Goal: Information Seeking & Learning: Find specific fact

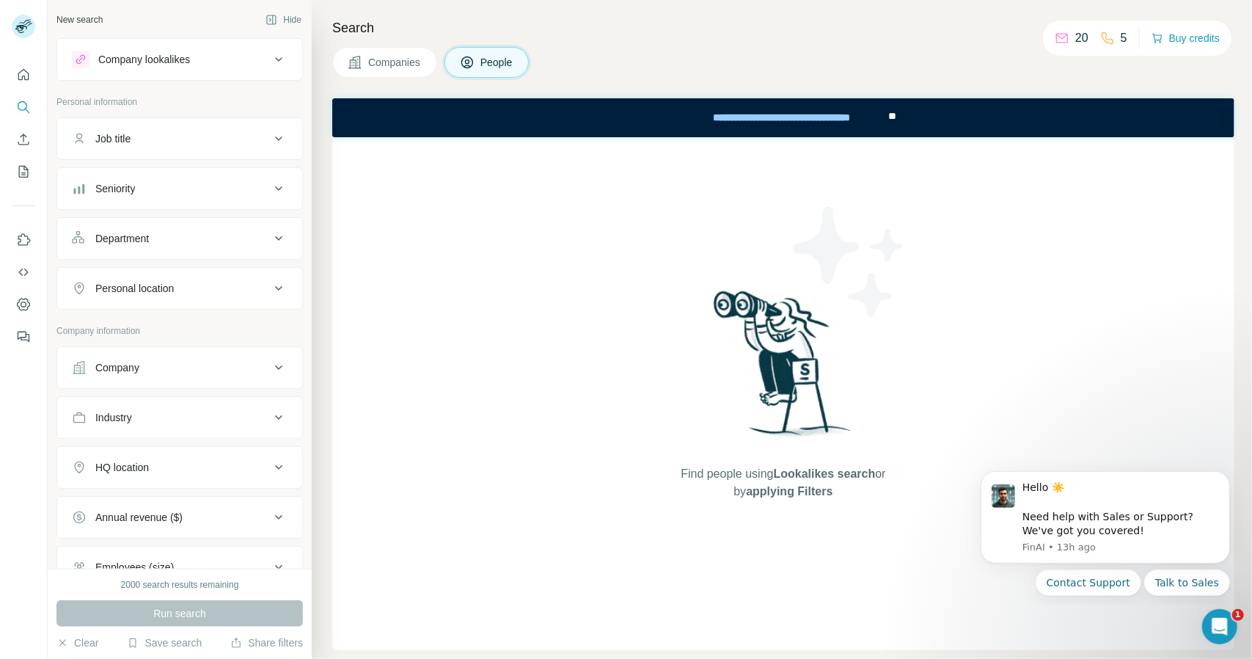
click at [951, 172] on div "Find people using Lookalikes search or by applying Filters" at bounding box center [783, 393] width 902 height 513
click at [149, 143] on div "Job title" at bounding box center [171, 138] width 198 height 15
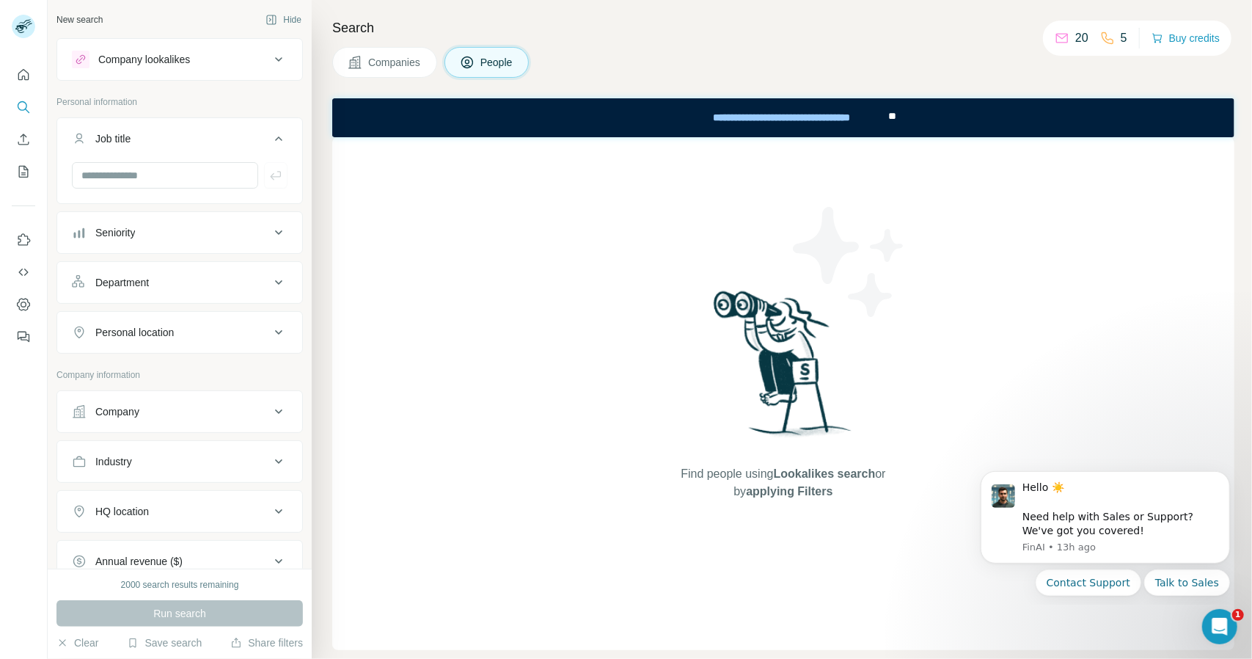
click at [149, 143] on div "Job title" at bounding box center [171, 138] width 198 height 15
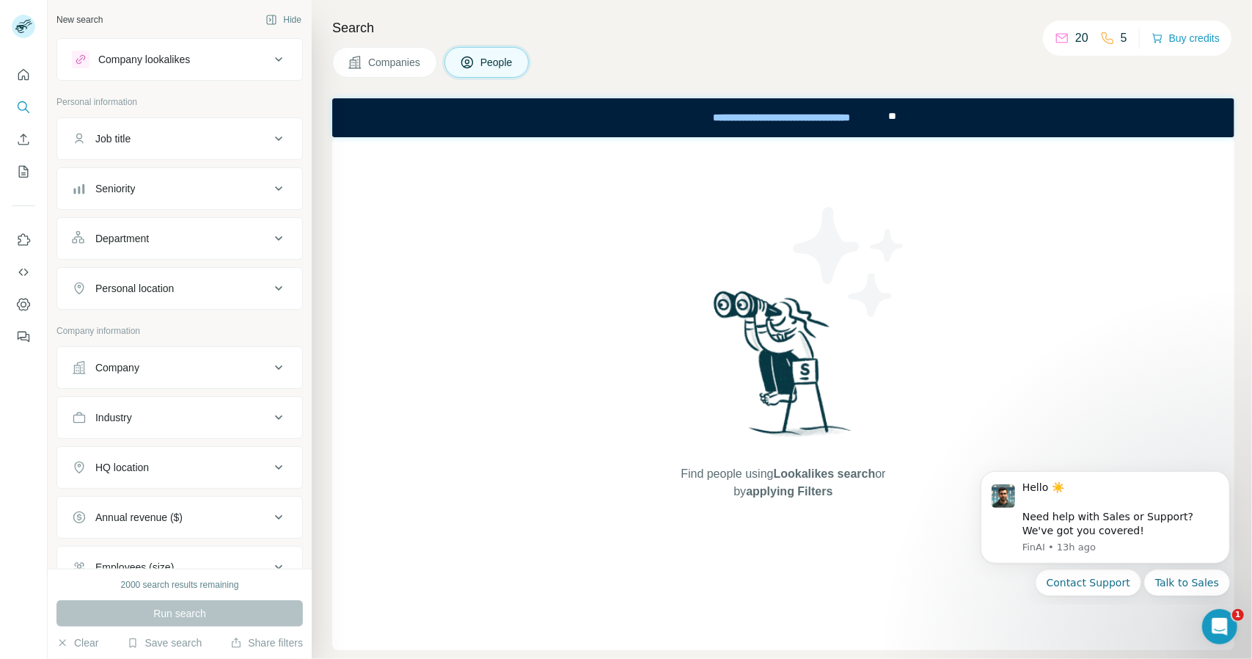
click at [174, 285] on div "Personal location" at bounding box center [134, 288] width 78 height 15
click at [179, 331] on input "text" at bounding box center [180, 325] width 216 height 26
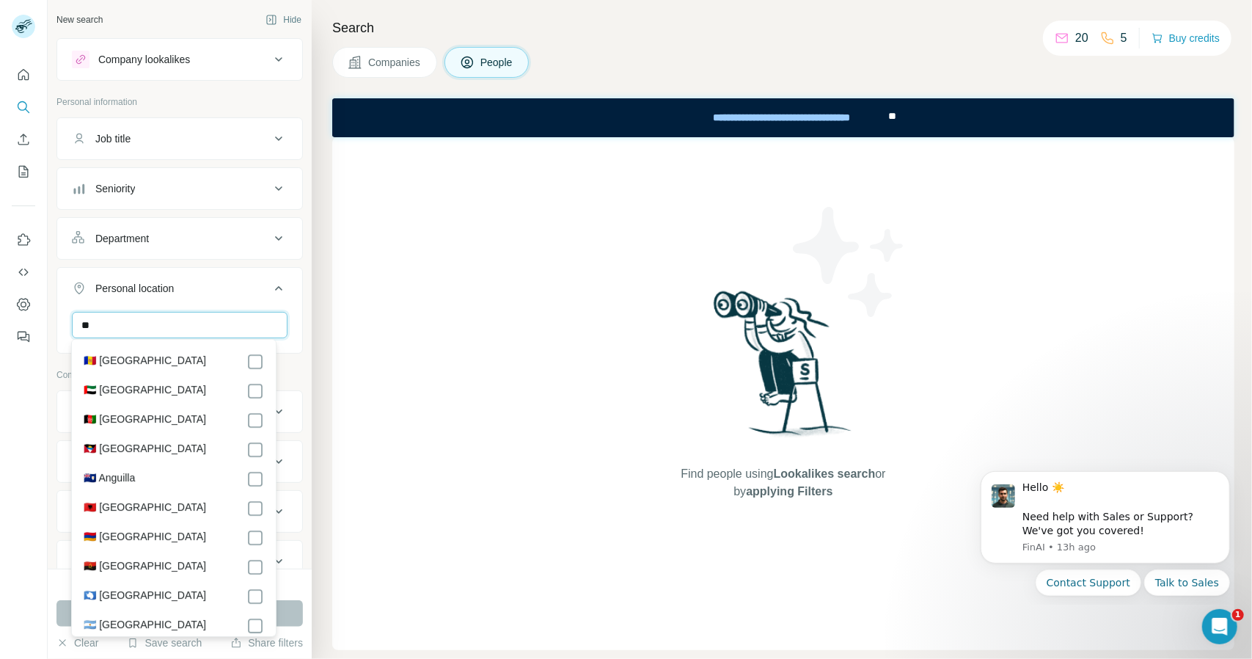
type input "*"
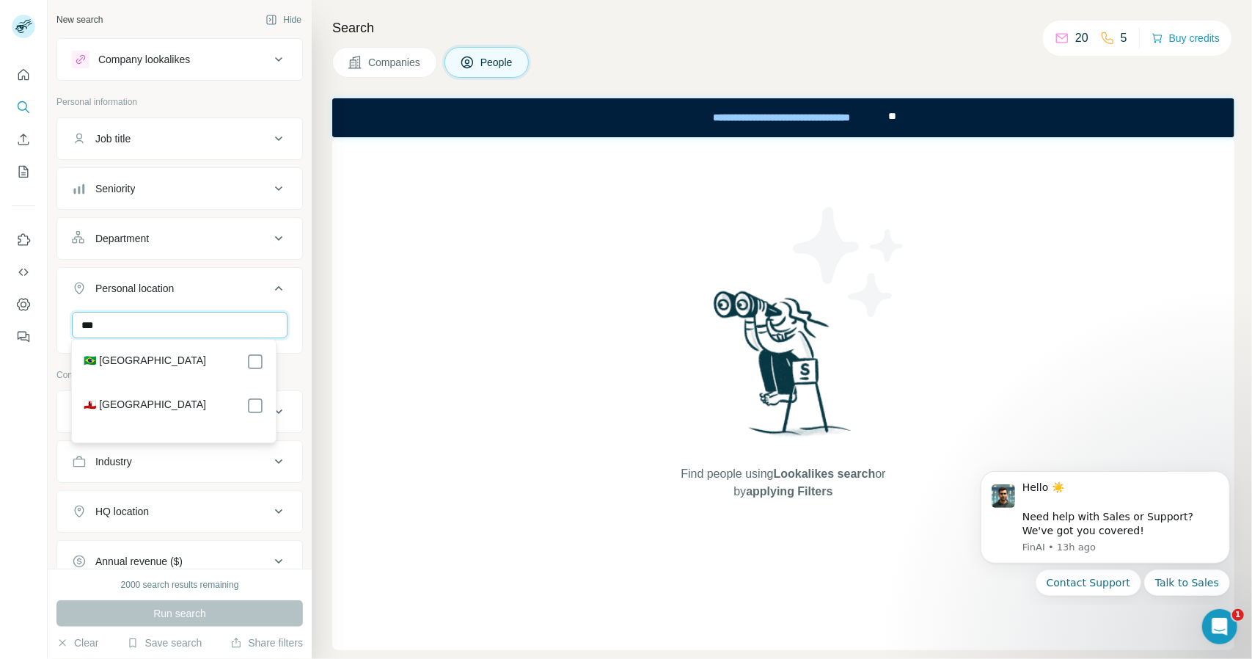
type input "***"
click at [153, 356] on div "🇧🇷 [GEOGRAPHIC_DATA]" at bounding box center [174, 362] width 180 height 18
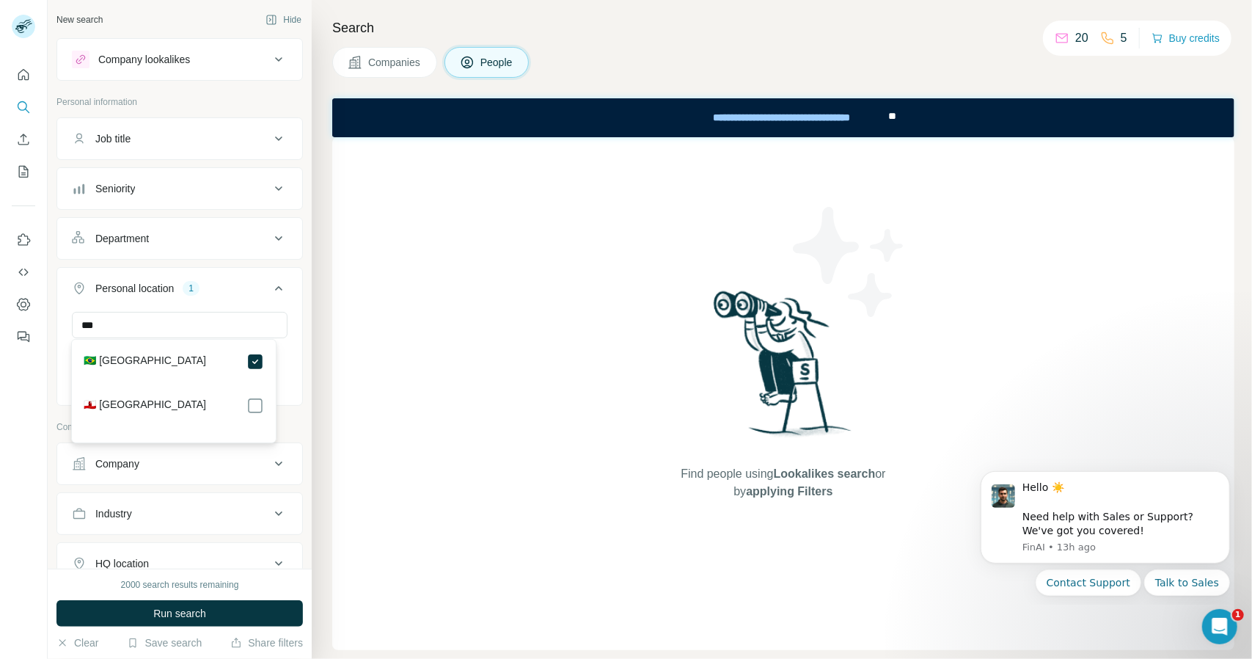
click at [369, 404] on div "Find people using Lookalikes search or by applying Filters" at bounding box center [783, 393] width 902 height 513
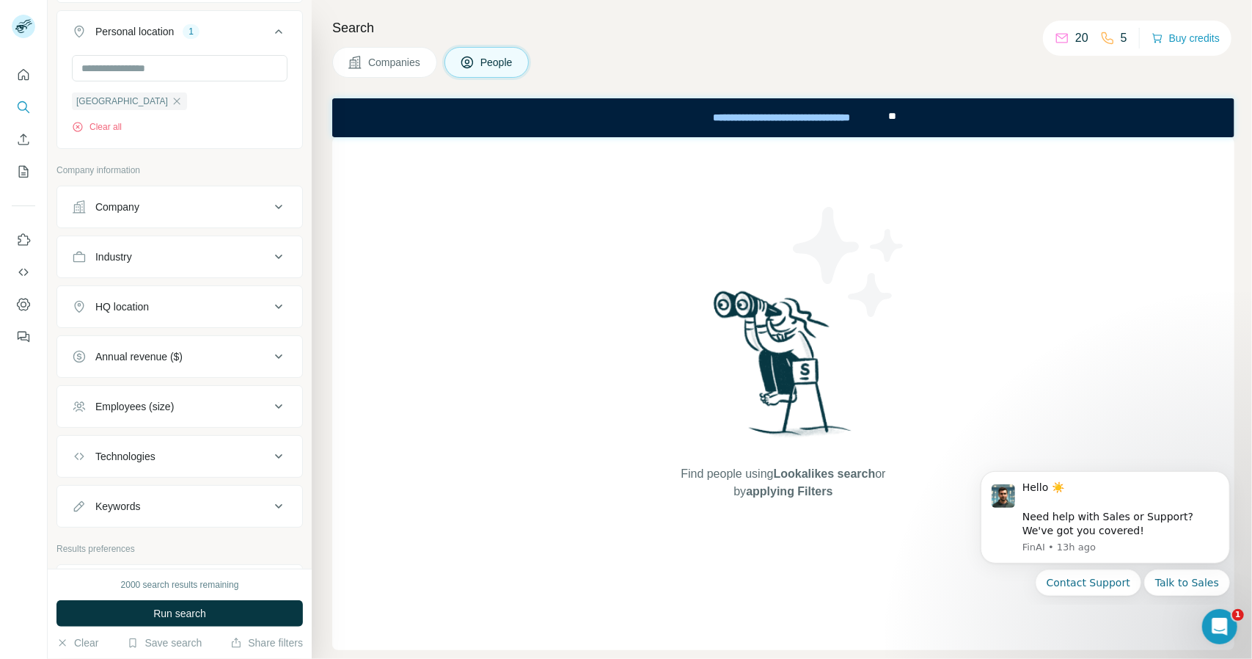
scroll to position [263, 0]
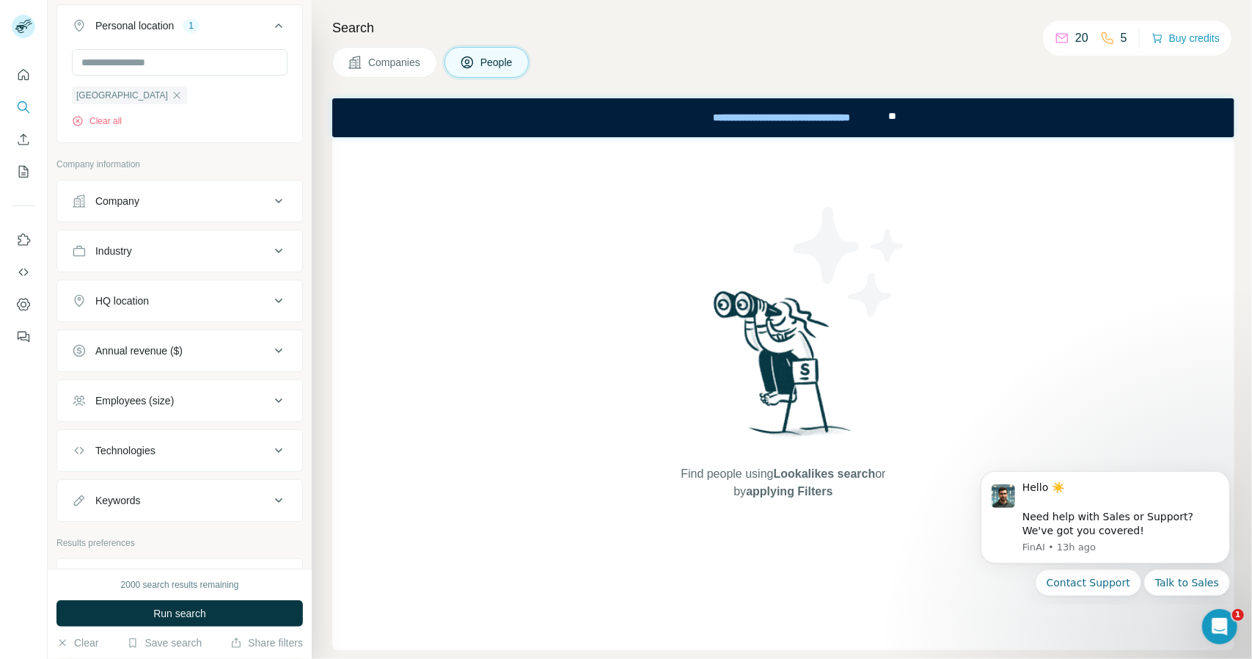
click at [270, 298] on icon at bounding box center [279, 301] width 18 height 18
click at [229, 326] on input "text" at bounding box center [180, 337] width 216 height 26
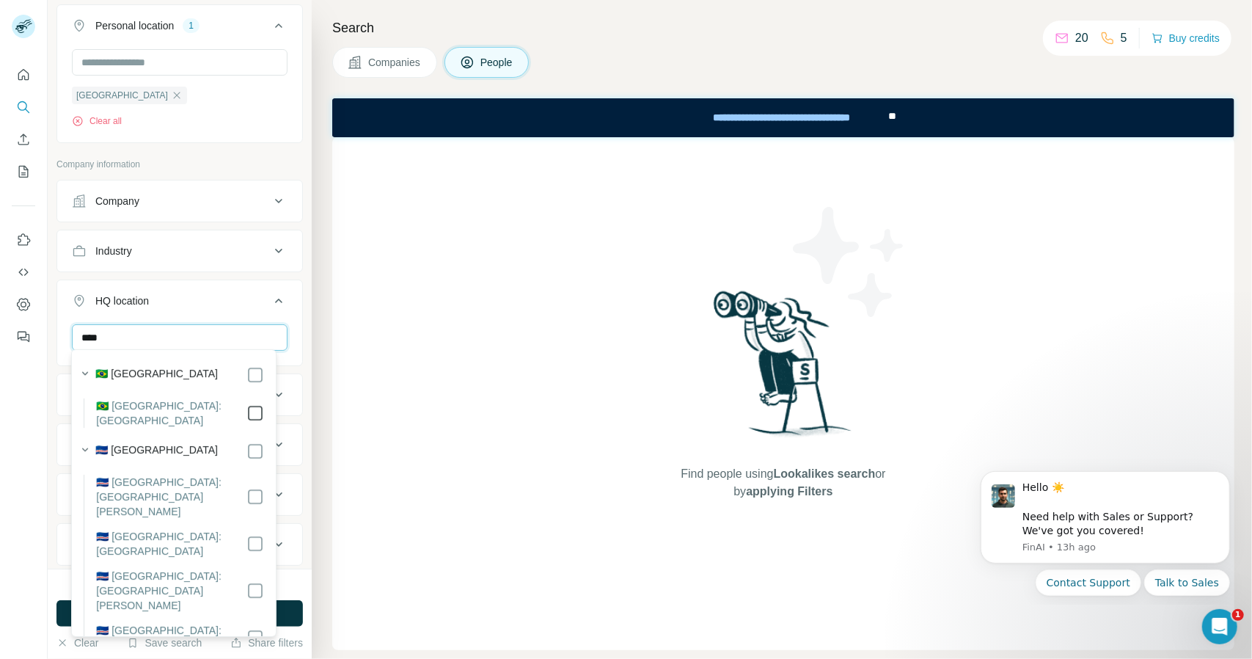
type input "***"
click at [428, 418] on div "Find people using Lookalikes search or by applying Filters" at bounding box center [783, 393] width 902 height 513
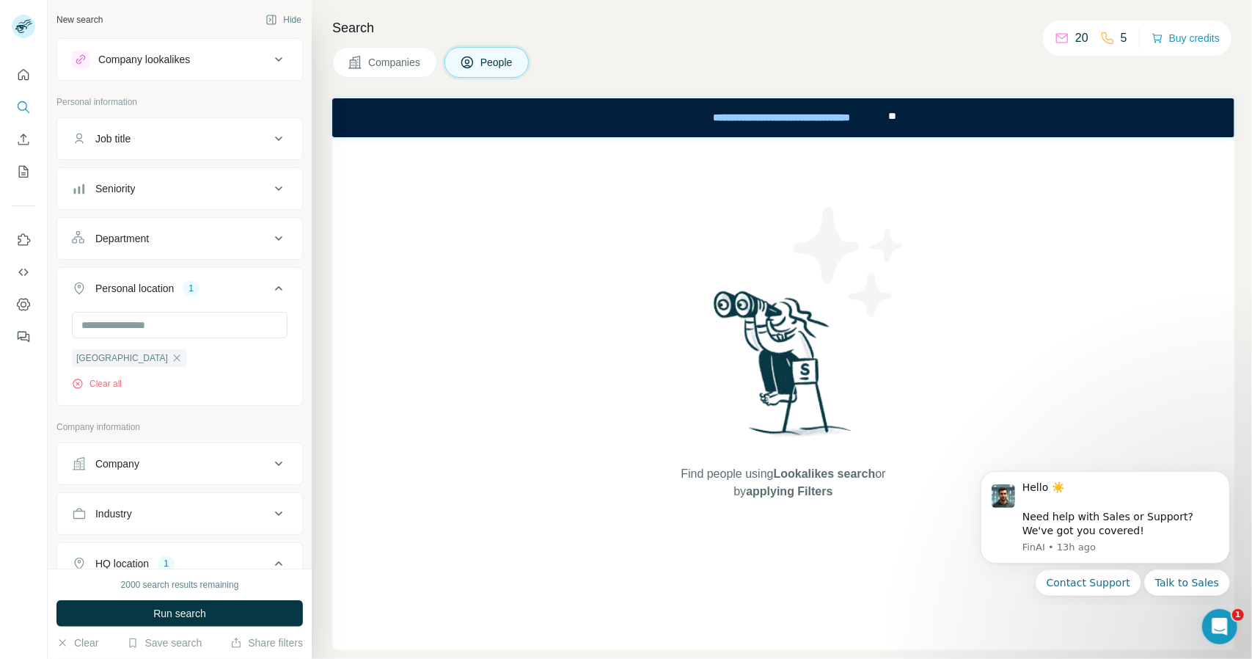
click at [246, 235] on div "Department" at bounding box center [171, 238] width 198 height 15
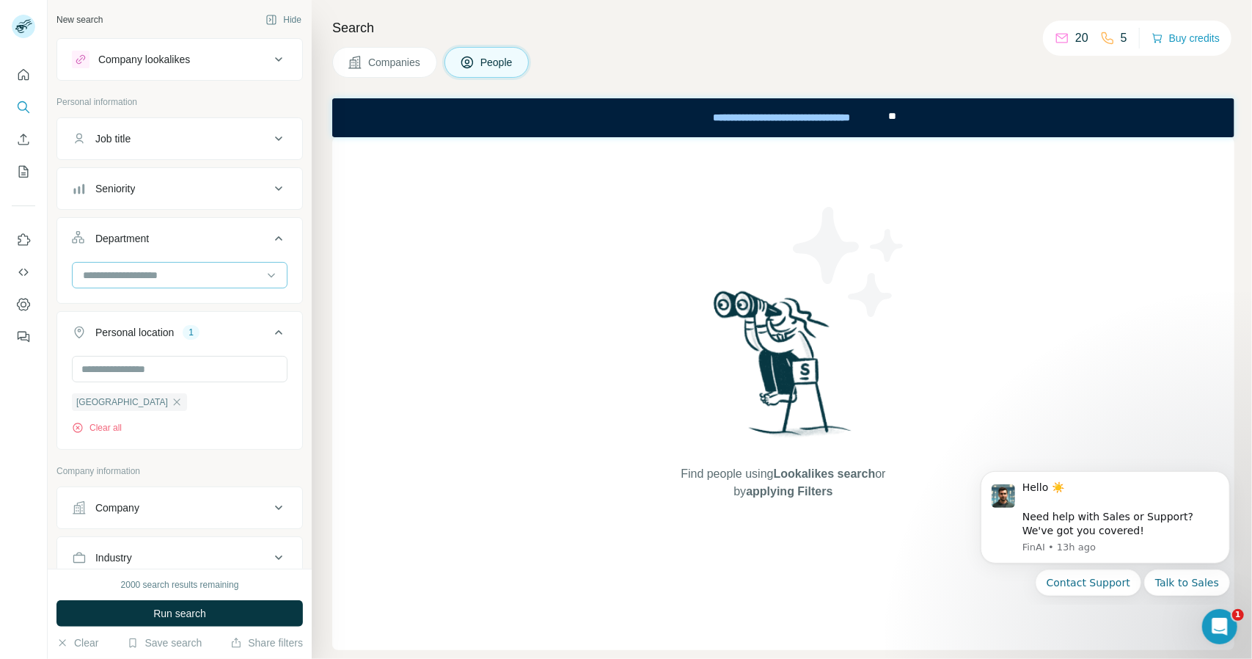
click at [191, 278] on input at bounding box center [171, 275] width 181 height 16
click at [182, 306] on p "Accounting and Finance" at bounding box center [139, 306] width 110 height 15
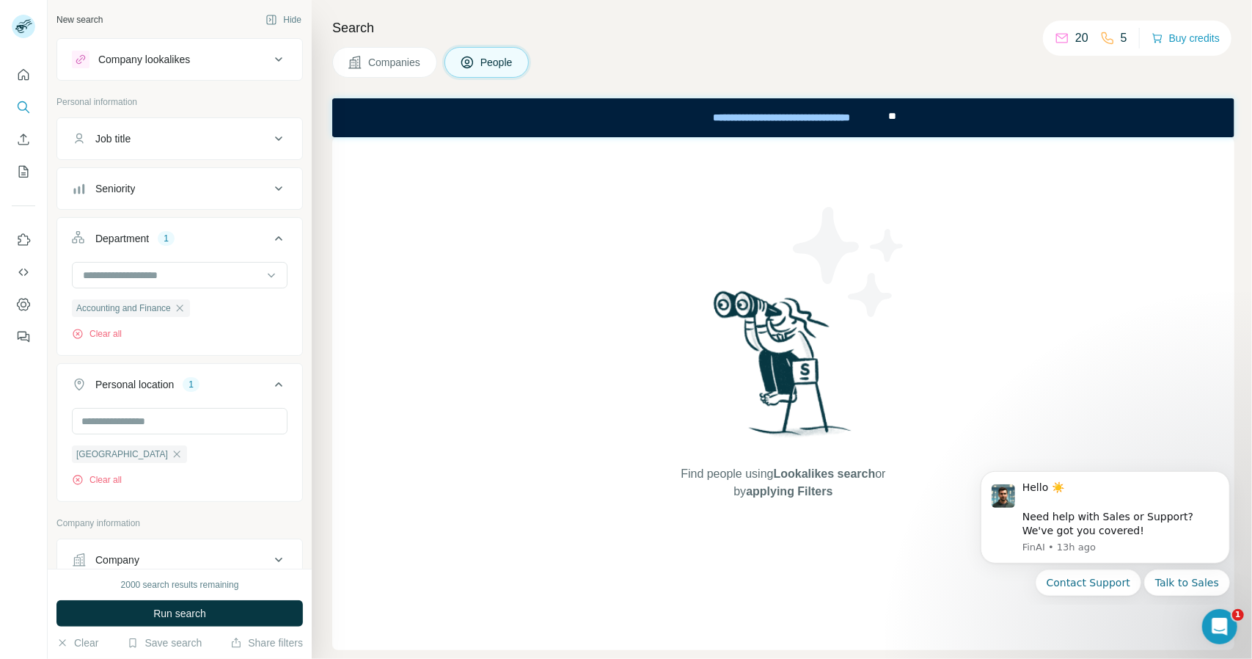
click at [367, 340] on div "Find people using Lookalikes search or by applying Filters" at bounding box center [783, 393] width 902 height 513
click at [266, 197] on button "Seniority" at bounding box center [179, 188] width 245 height 35
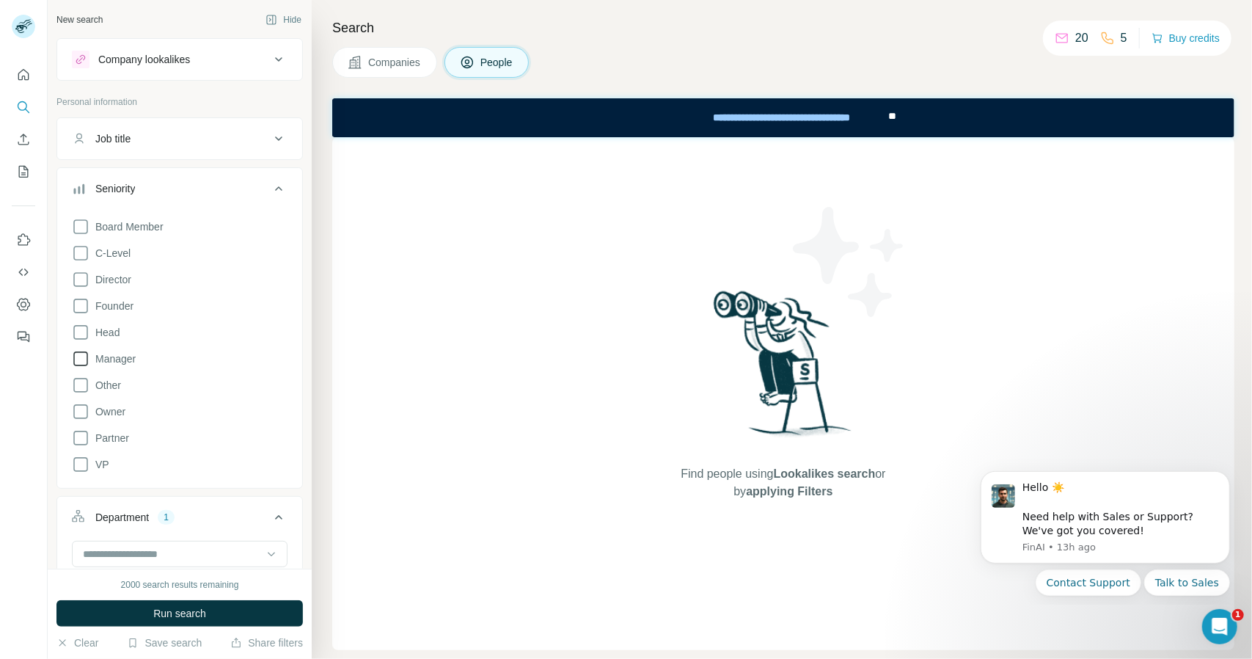
click at [82, 357] on icon at bounding box center [81, 359] width 18 height 18
click at [84, 312] on icon at bounding box center [80, 305] width 15 height 15
click at [81, 284] on icon at bounding box center [80, 279] width 15 height 15
click at [81, 360] on icon at bounding box center [80, 358] width 15 height 15
click at [299, 198] on div "New search Hide Company lookalikes Personal information Job title Seniority 3 B…" at bounding box center [180, 284] width 264 height 568
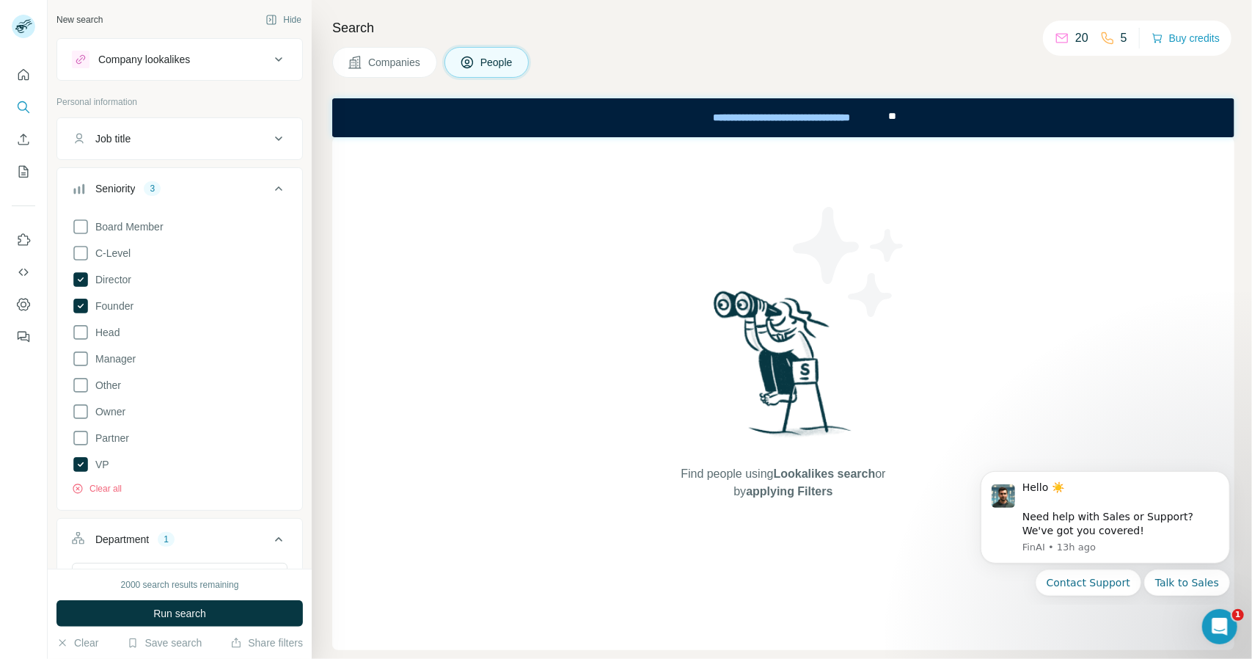
click at [276, 139] on button "Job title" at bounding box center [179, 138] width 245 height 35
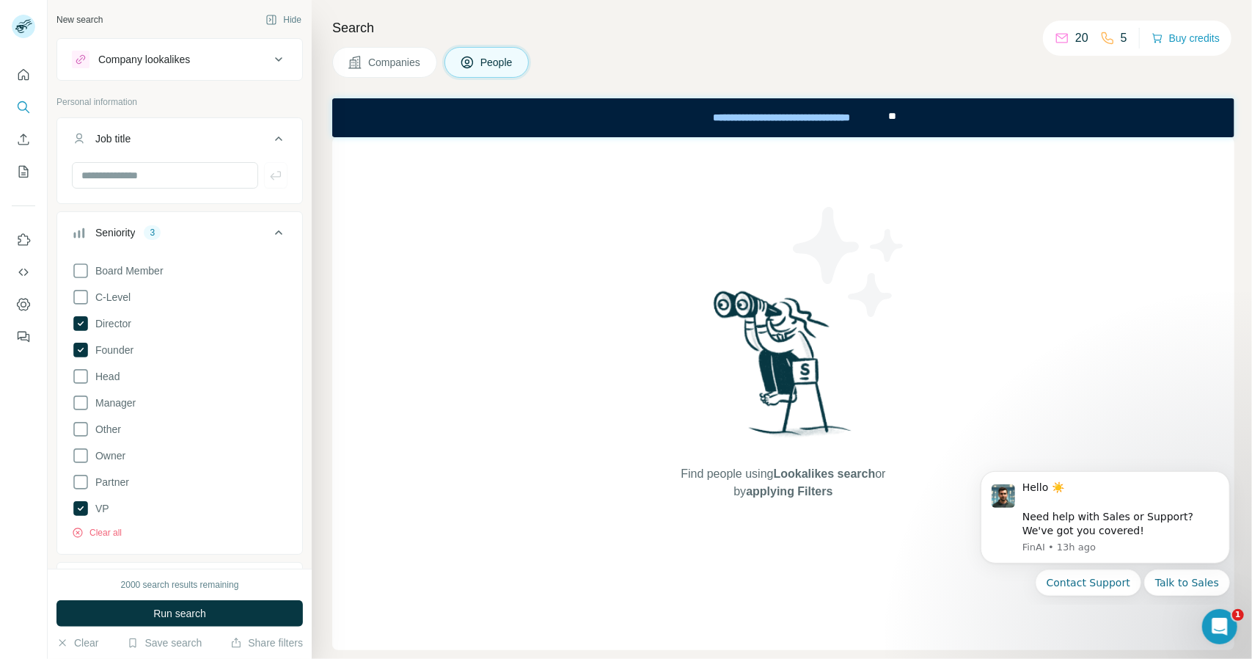
click at [249, 173] on div at bounding box center [180, 175] width 216 height 26
click at [241, 172] on input "text" at bounding box center [165, 175] width 186 height 26
click at [219, 177] on input "text" at bounding box center [165, 175] width 186 height 26
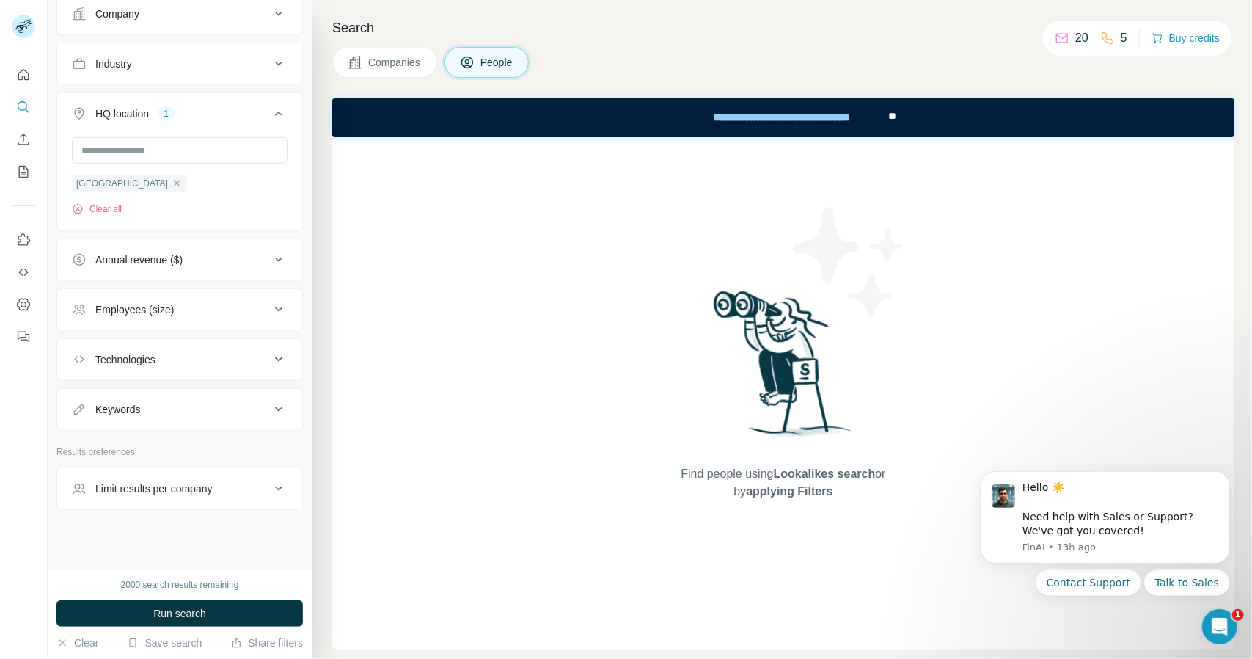
scroll to position [892, 0]
click at [270, 355] on icon at bounding box center [279, 357] width 18 height 18
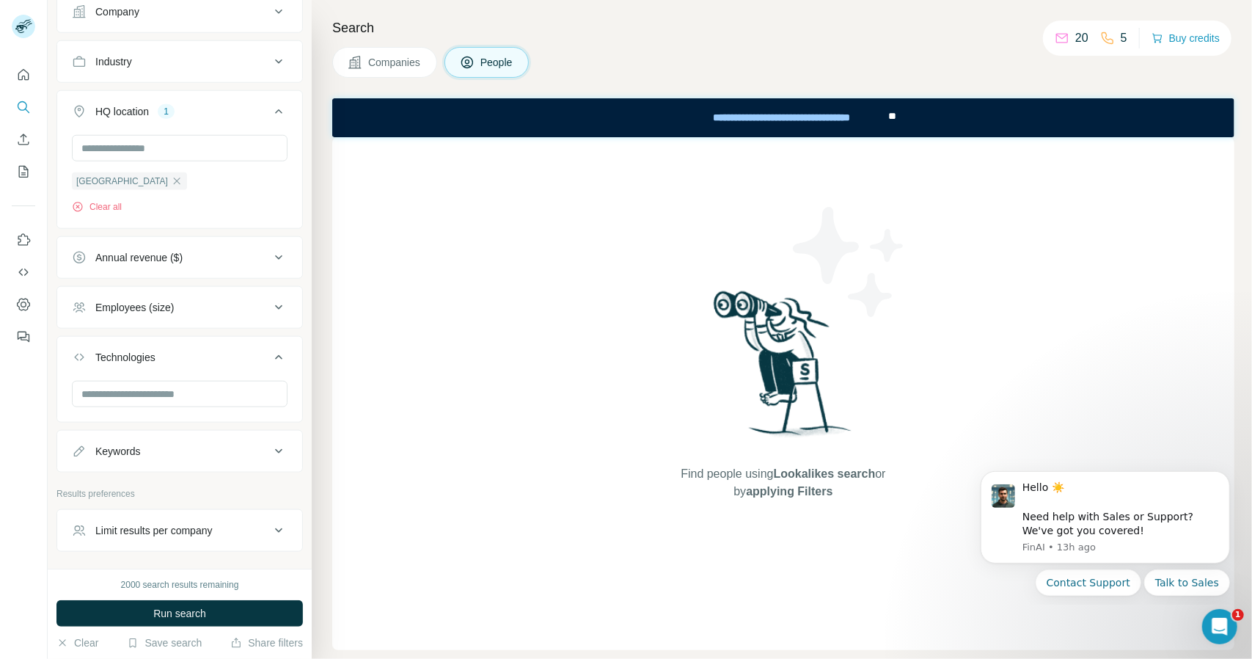
click at [270, 355] on icon at bounding box center [279, 357] width 18 height 18
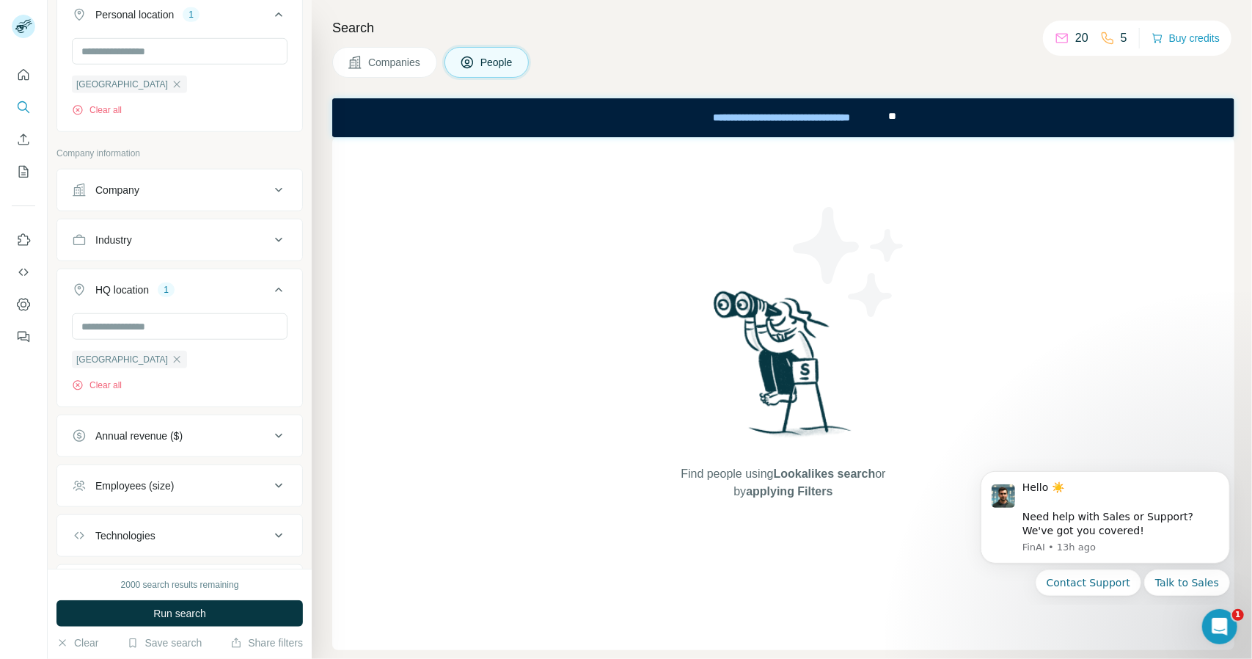
scroll to position [711, 0]
click at [276, 240] on button "Industry" at bounding box center [179, 242] width 245 height 35
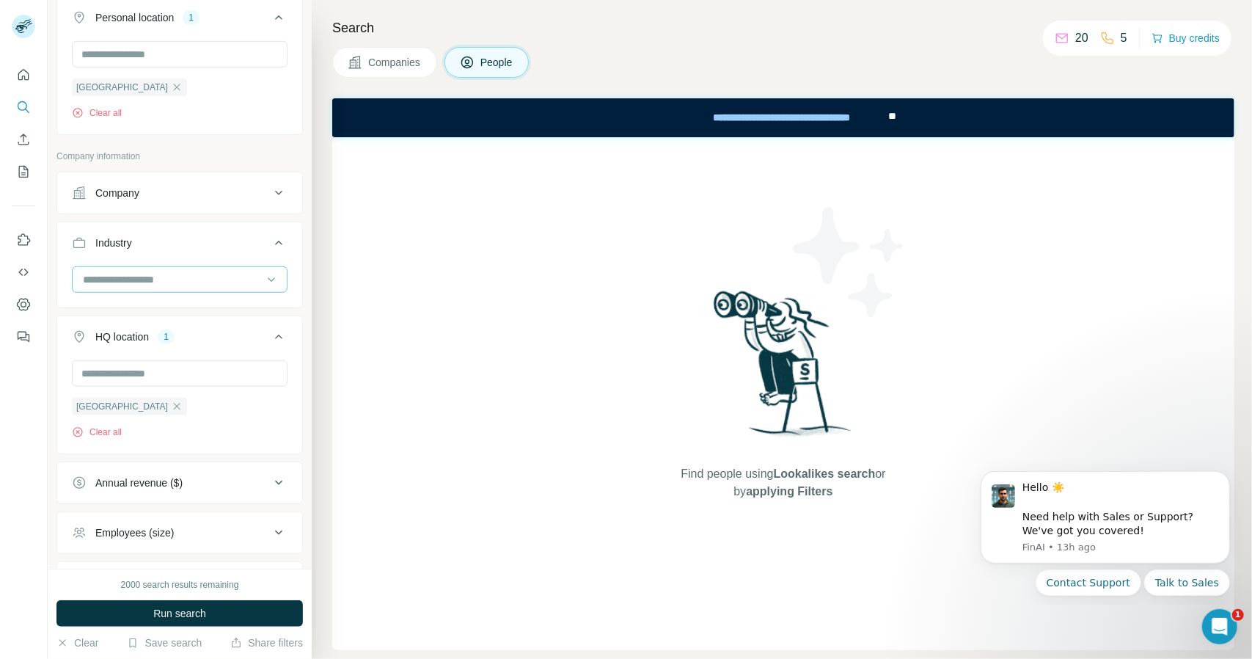
click at [191, 274] on input at bounding box center [171, 279] width 181 height 16
click at [163, 386] on div "Ad Network" at bounding box center [174, 388] width 180 height 15
click at [194, 182] on button "Company" at bounding box center [179, 192] width 245 height 35
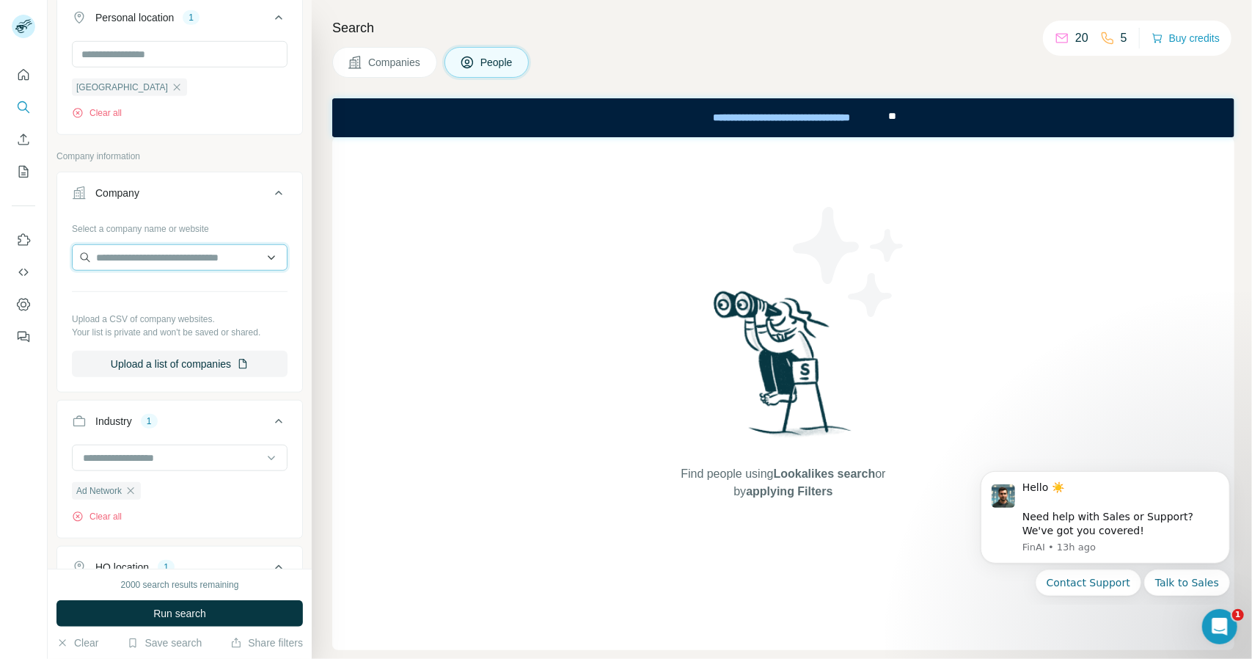
click at [266, 260] on input "text" at bounding box center [180, 257] width 216 height 26
click at [260, 257] on input "text" at bounding box center [180, 257] width 216 height 26
click at [245, 285] on div "Type to search" at bounding box center [173, 288] width 197 height 29
click at [211, 249] on input "text" at bounding box center [180, 257] width 216 height 26
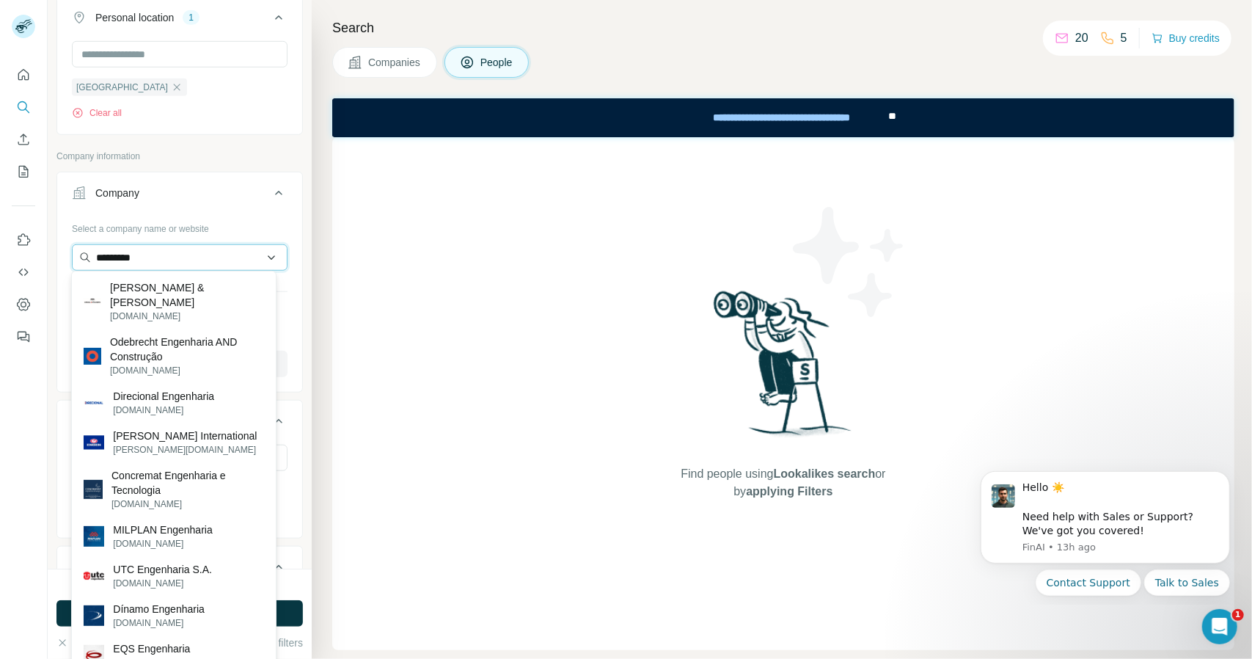
type input "**********"
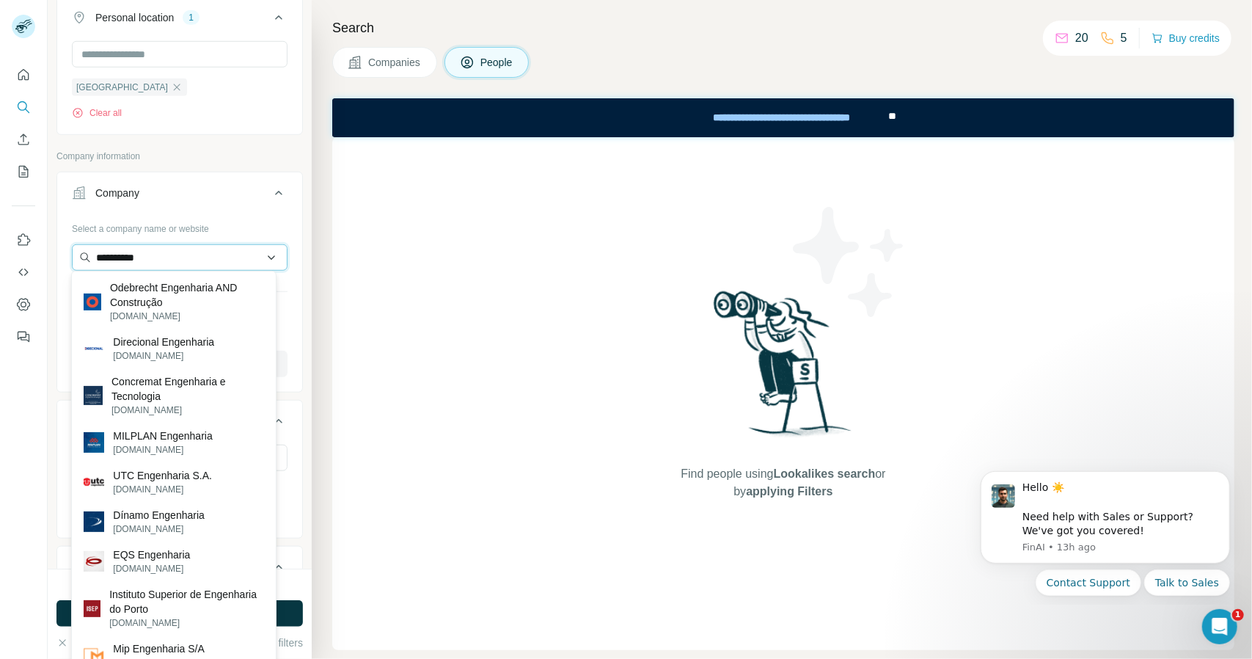
click at [230, 262] on input "**********" at bounding box center [180, 257] width 216 height 26
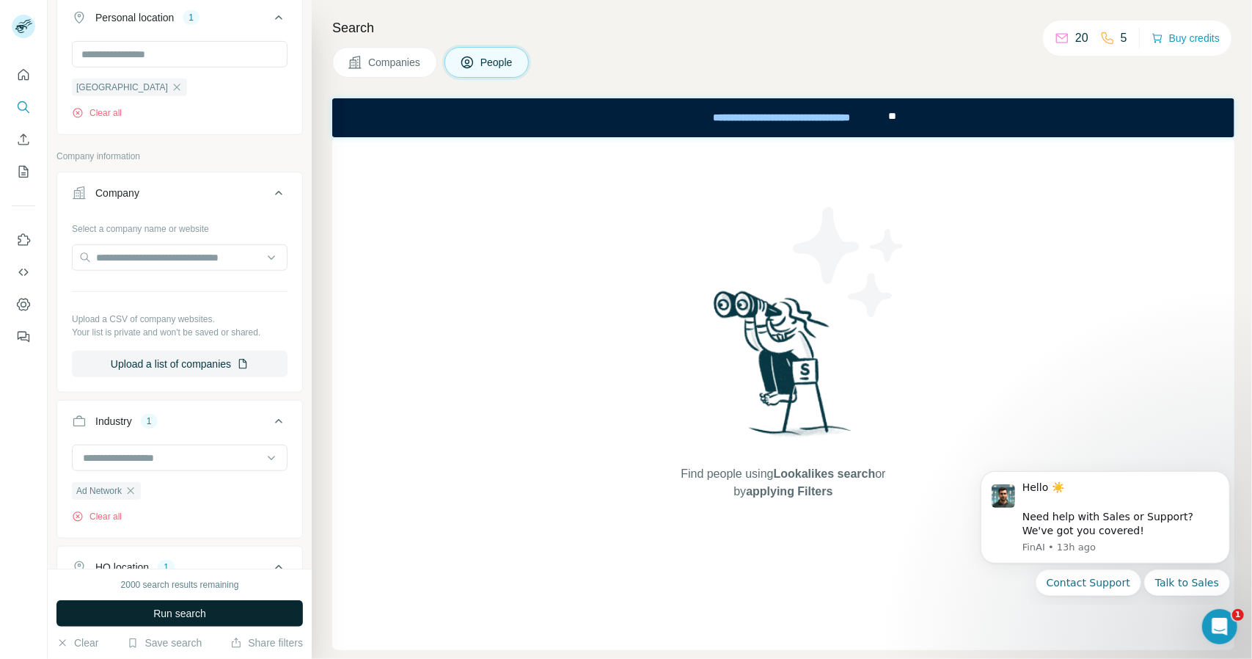
click at [242, 615] on button "Run search" at bounding box center [179, 613] width 246 height 26
